Goal: Navigation & Orientation: Find specific page/section

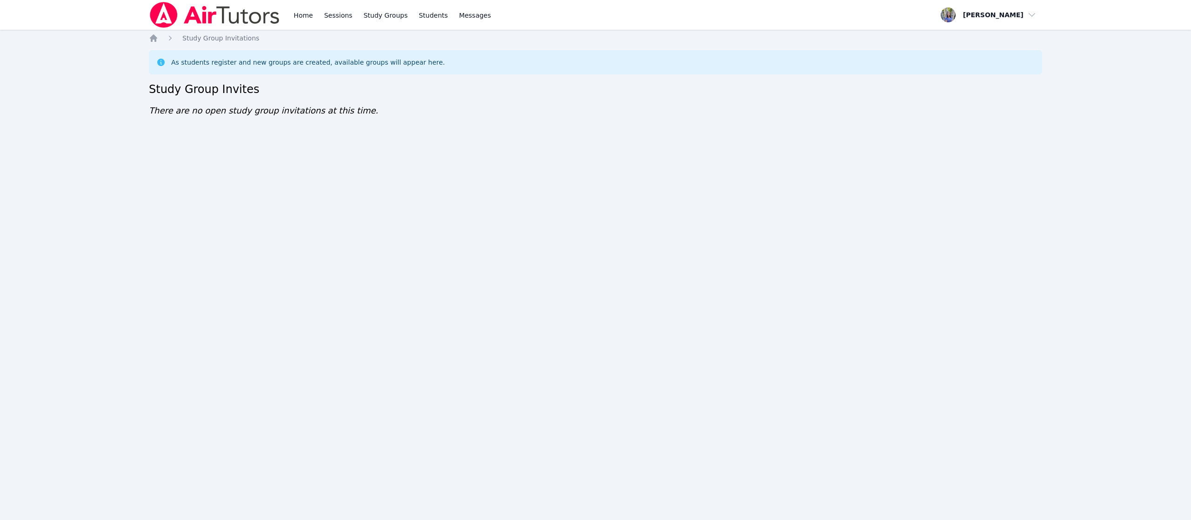
click at [353, 125] on div "Home Study Group Invitations As students register and new groups are created, a…" at bounding box center [595, 84] width 893 height 102
